Goal: Information Seeking & Learning: Find specific page/section

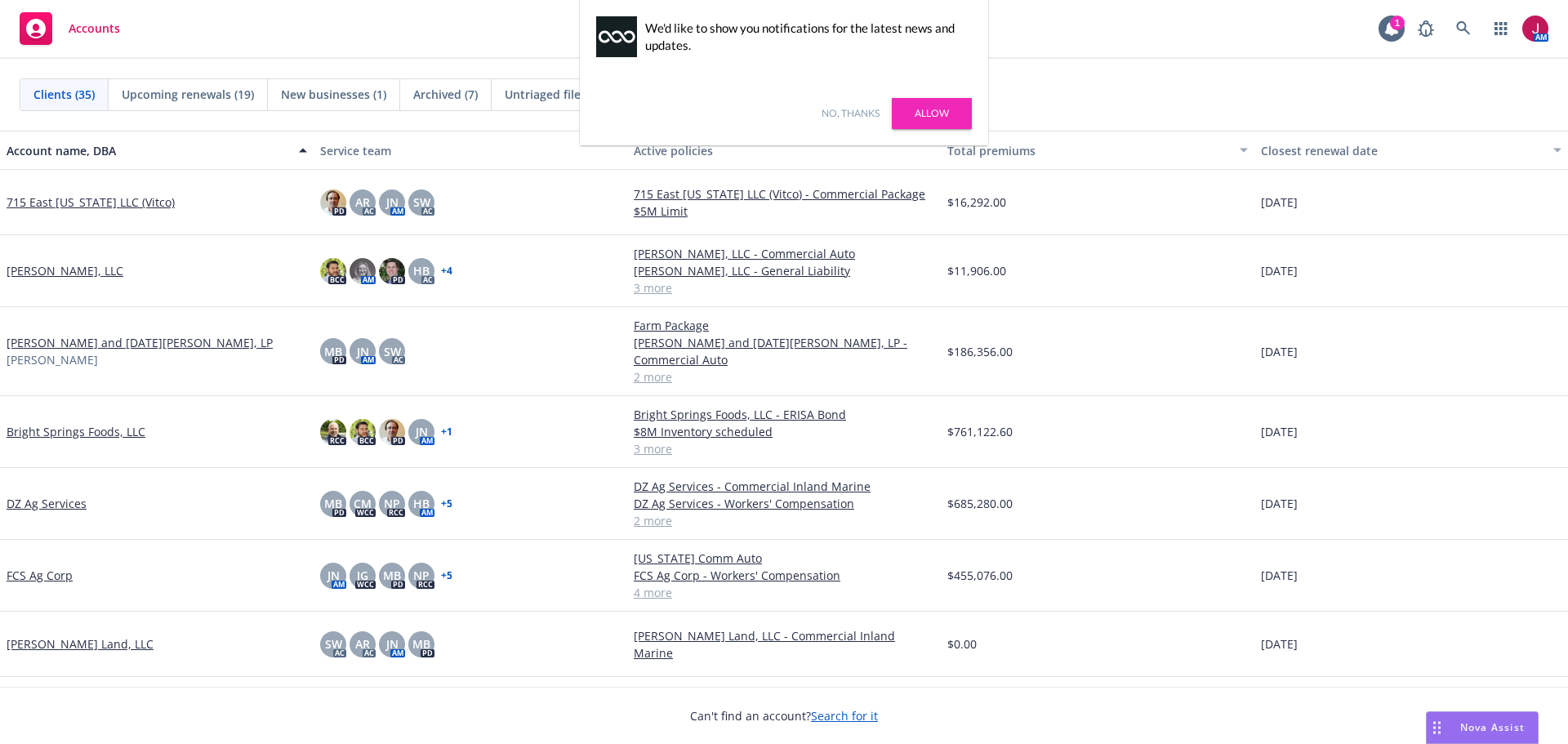
click at [860, 115] on link "No, thanks" at bounding box center [850, 114] width 58 height 15
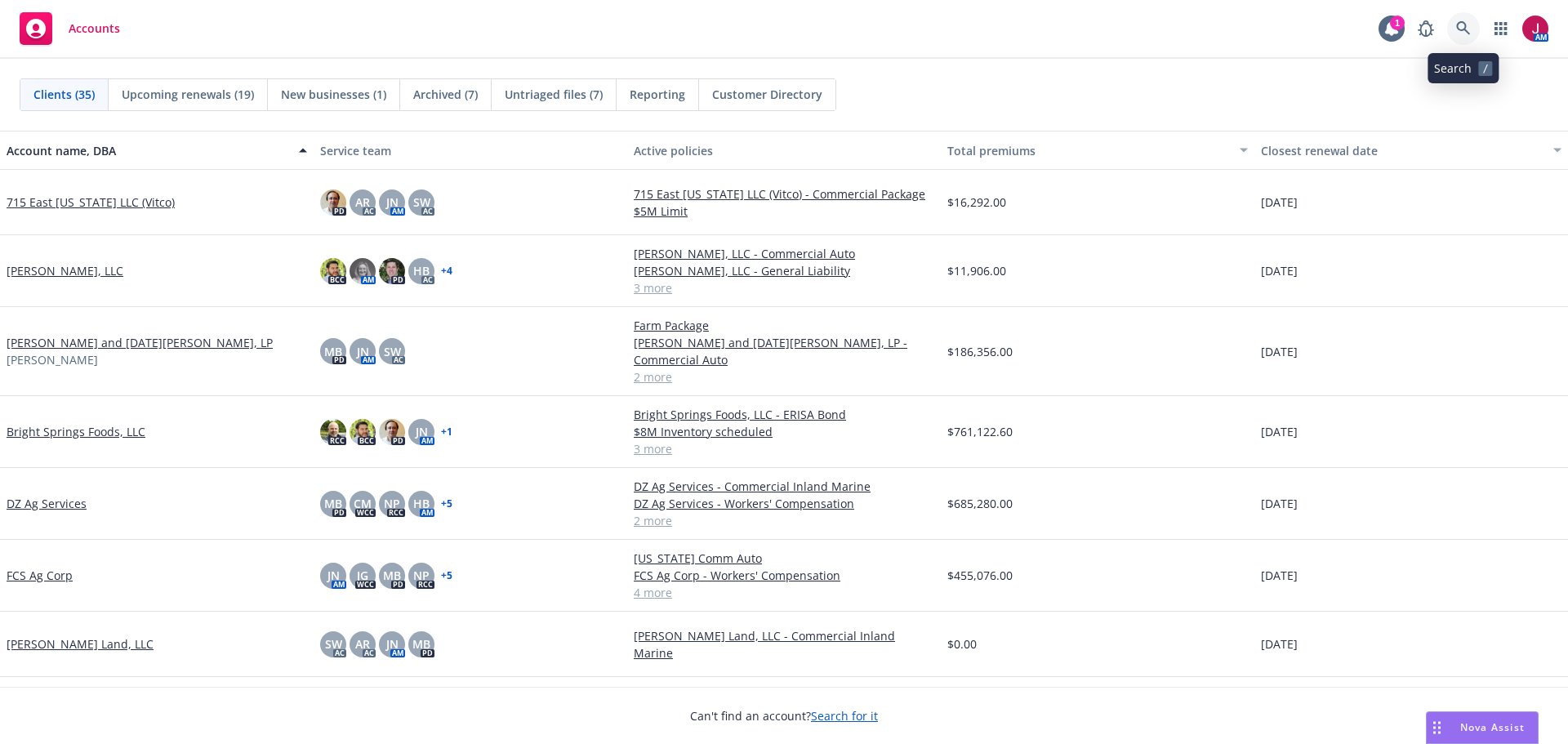
click at [1466, 27] on icon at bounding box center [1463, 27] width 14 height 14
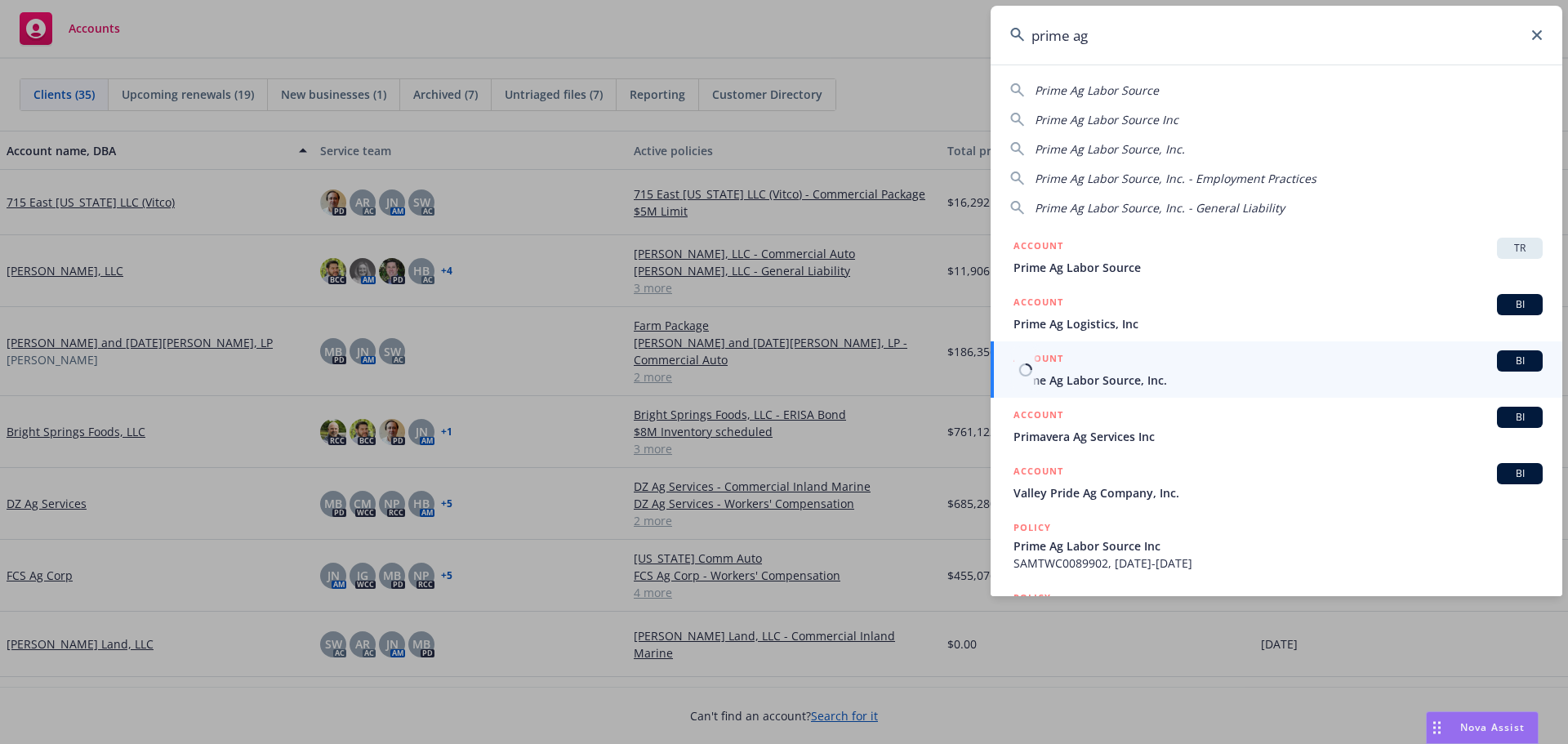
type input "prime ag"
click at [1240, 392] on link "ACCOUNT BI Prime Ag Labor Source, Inc." at bounding box center [1276, 370] width 572 height 57
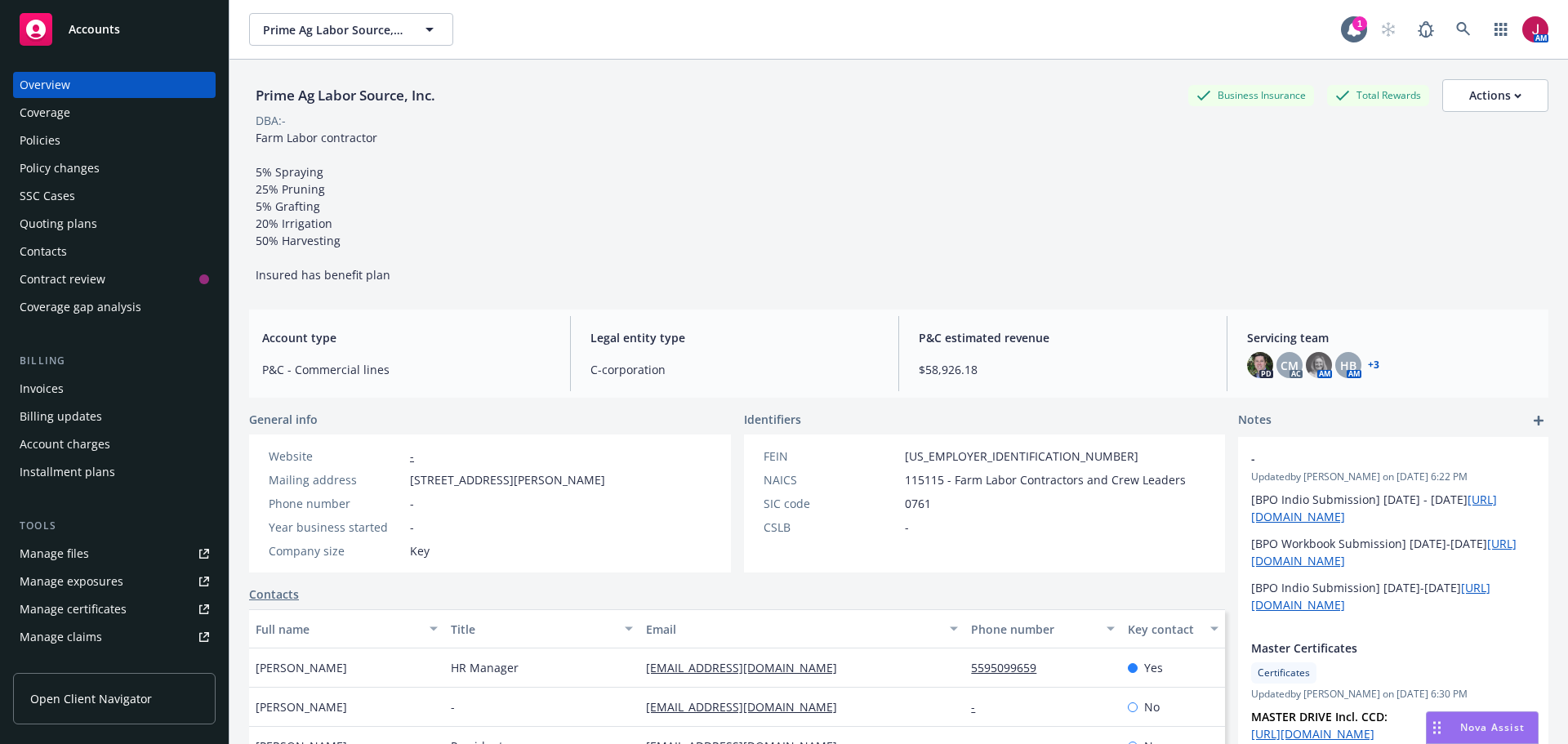
click at [85, 224] on div "Quoting plans" at bounding box center [59, 224] width 78 height 27
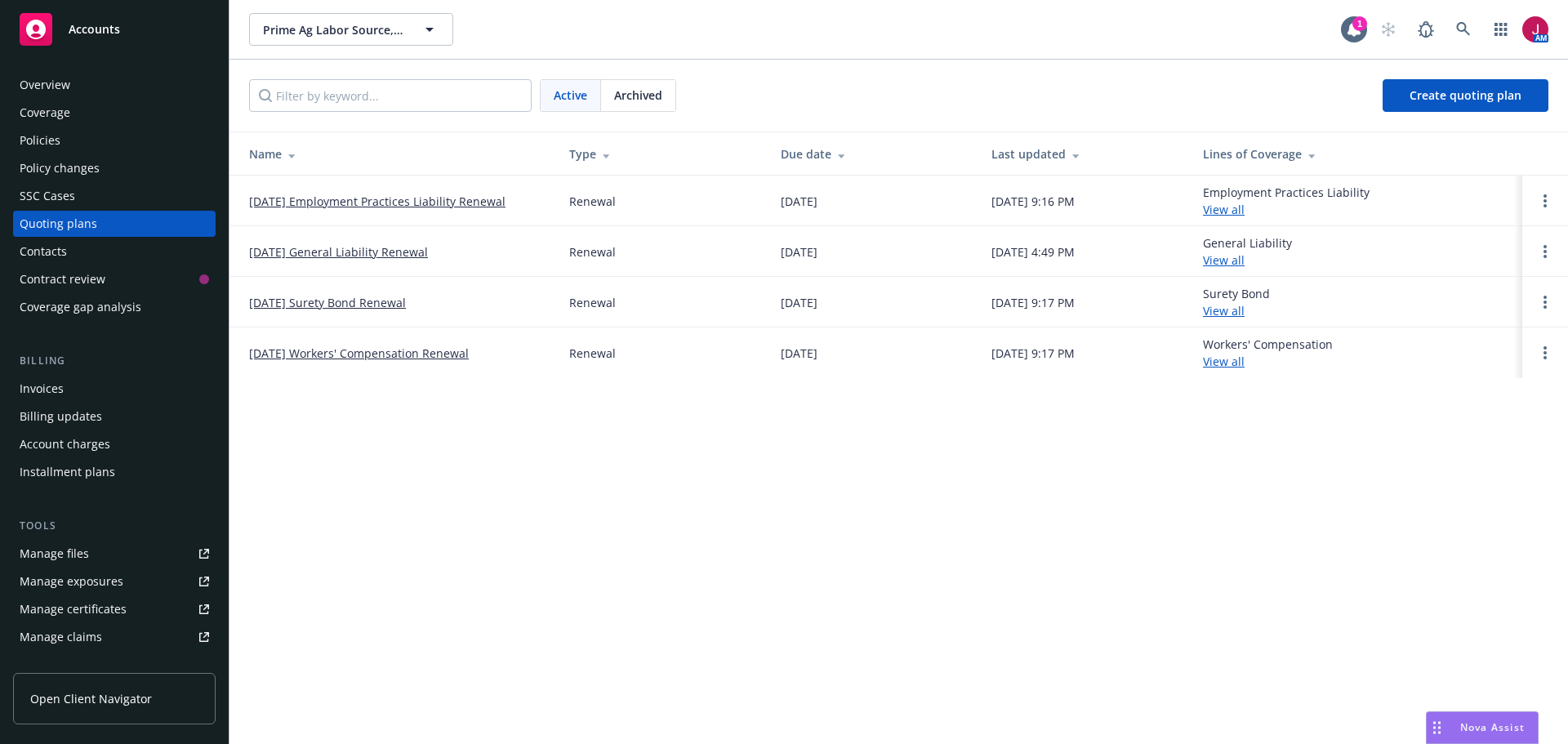
click at [400, 257] on link "[DATE] General Liability Renewal" at bounding box center [338, 252] width 179 height 17
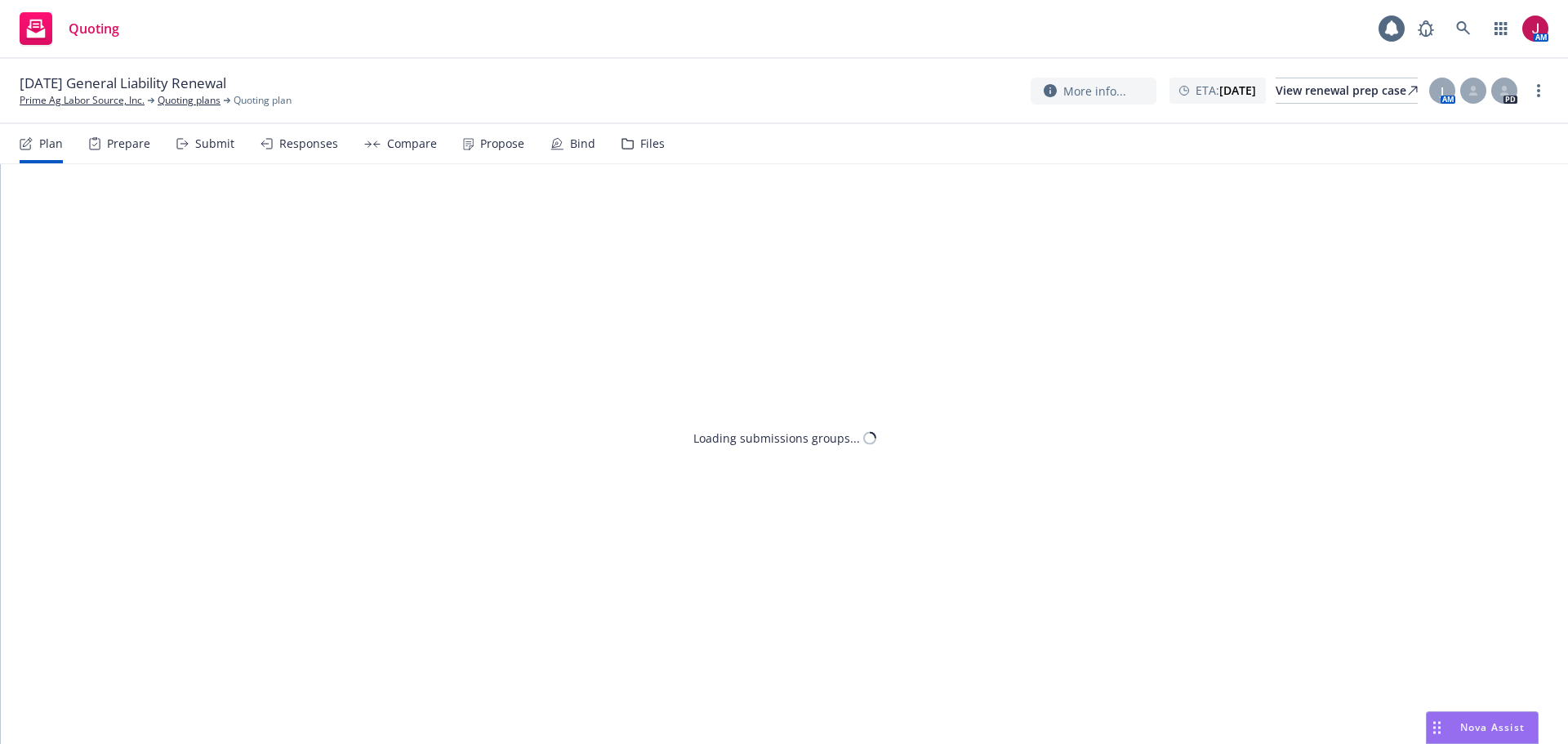
click at [642, 142] on div "Files" at bounding box center [652, 144] width 25 height 13
